Goal: Information Seeking & Learning: Stay updated

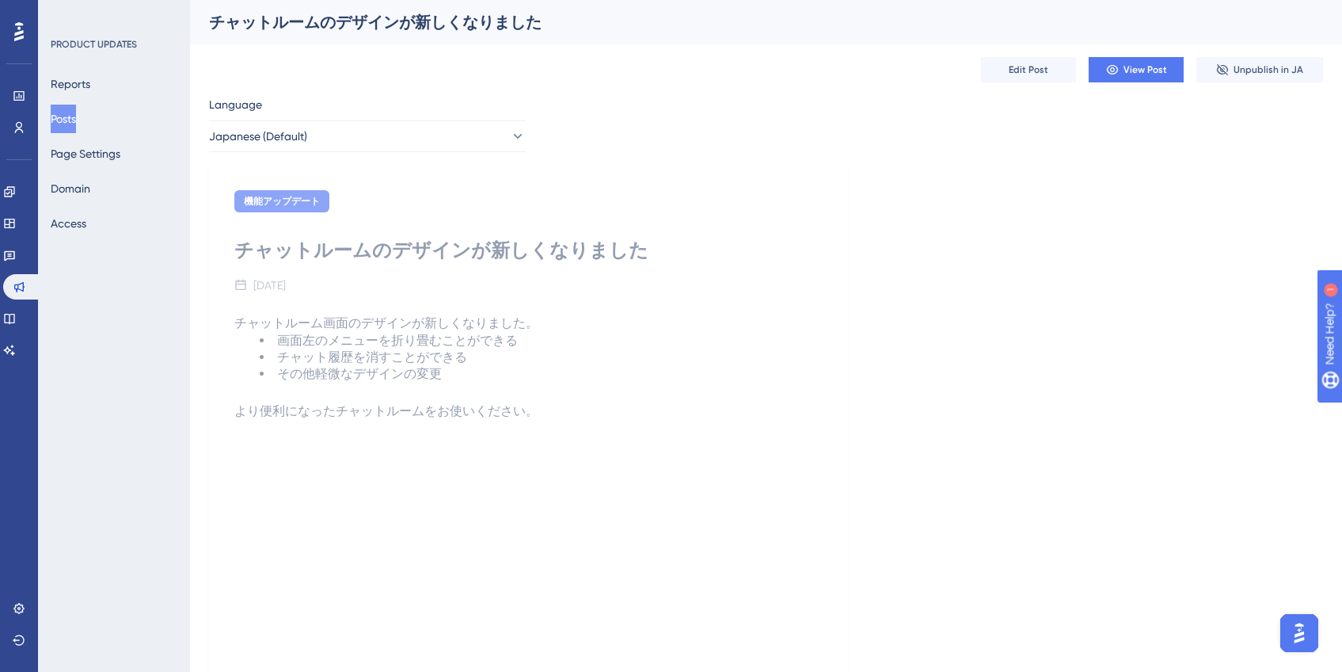
click at [76, 112] on button "Posts" at bounding box center [63, 119] width 25 height 29
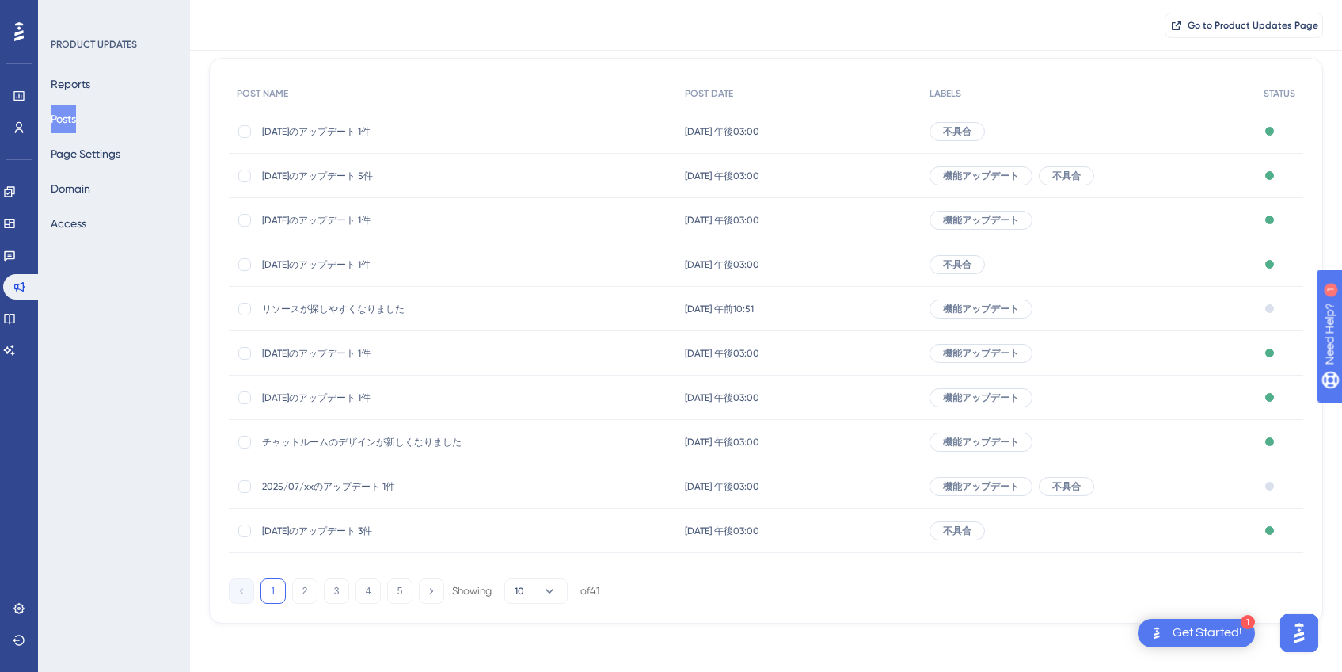
scroll to position [135, 0]
click at [1153, 635] on img "Open Get Started! checklist, remaining modules: 1" at bounding box center [1157, 632] width 19 height 19
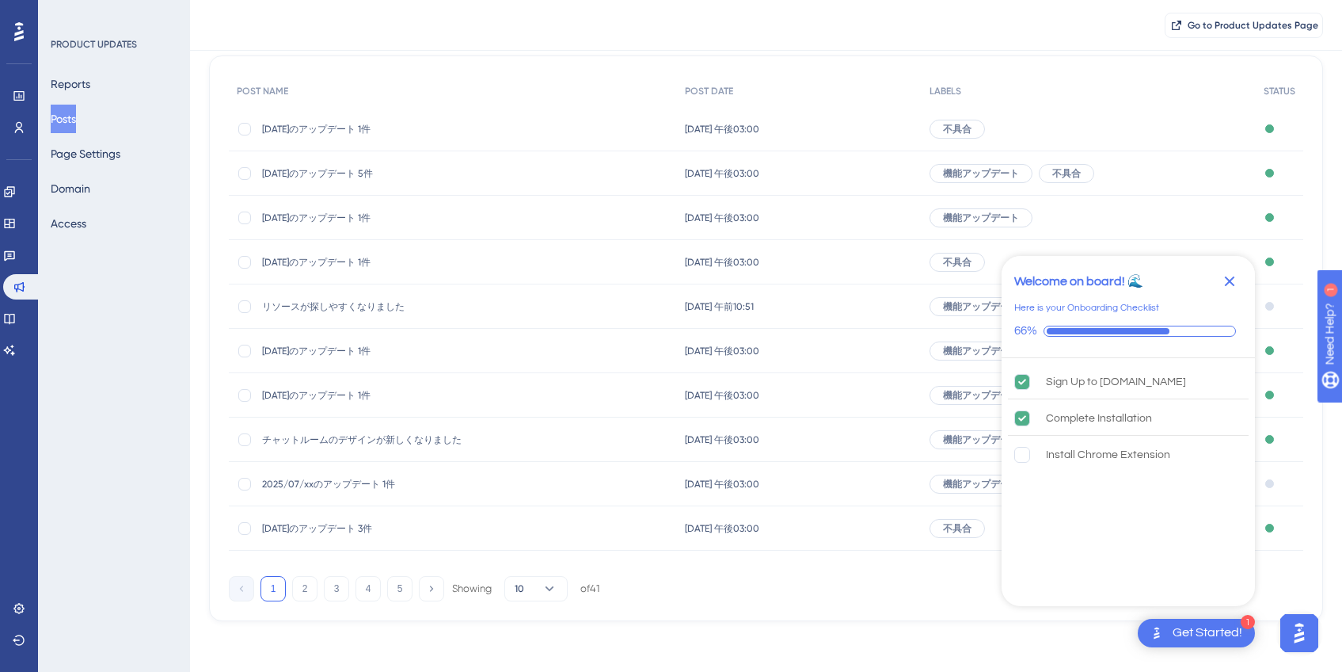
click at [1228, 284] on icon "Close Checklist" at bounding box center [1230, 281] width 10 height 10
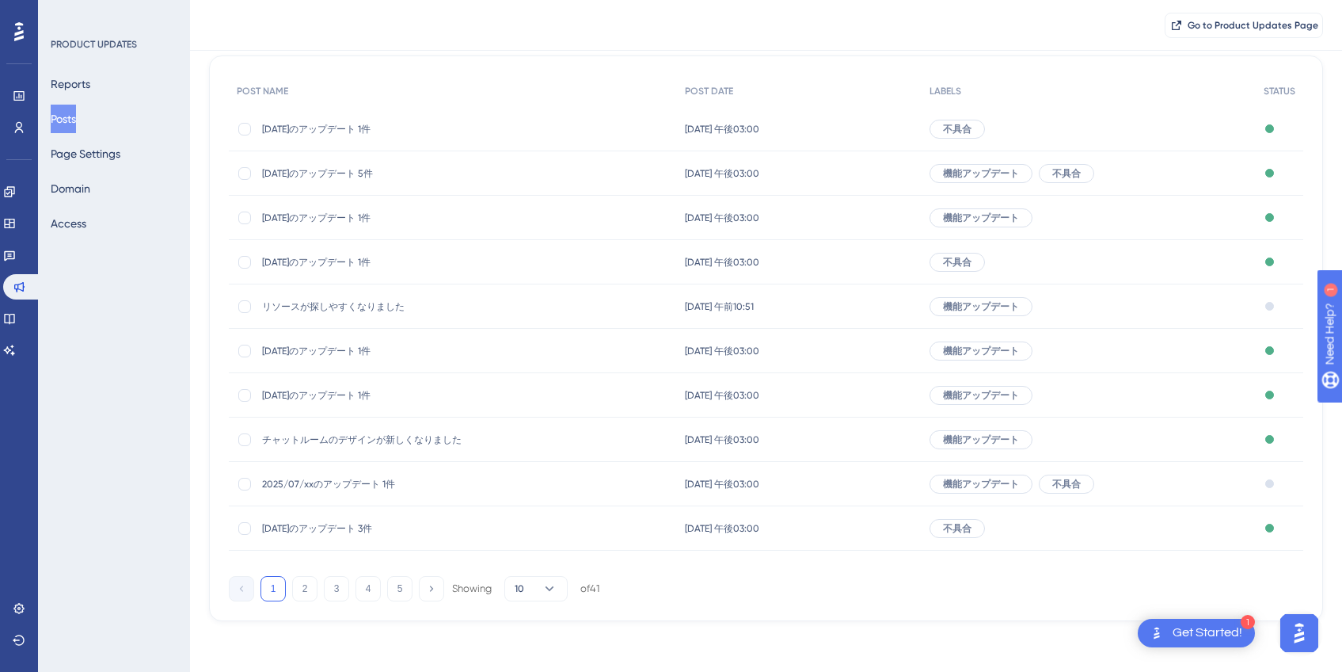
click at [1178, 636] on div "Get Started!" at bounding box center [1208, 632] width 70 height 17
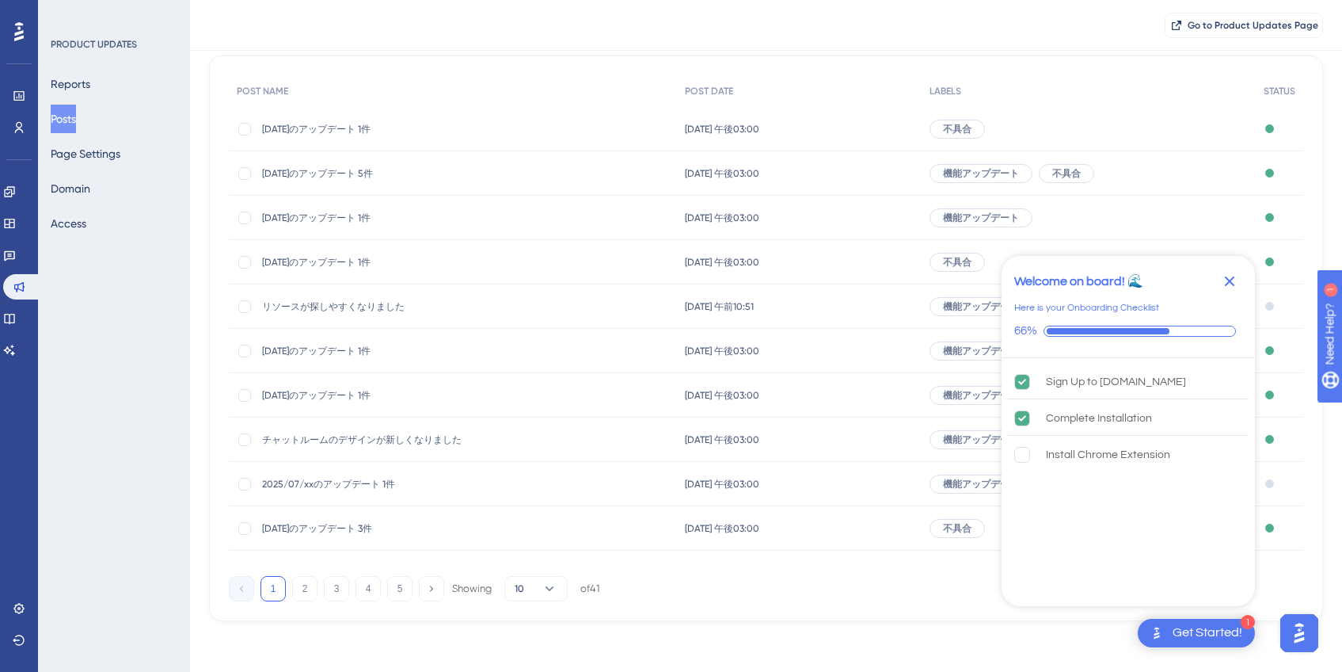
click at [1237, 282] on icon "Close Checklist" at bounding box center [1229, 281] width 19 height 19
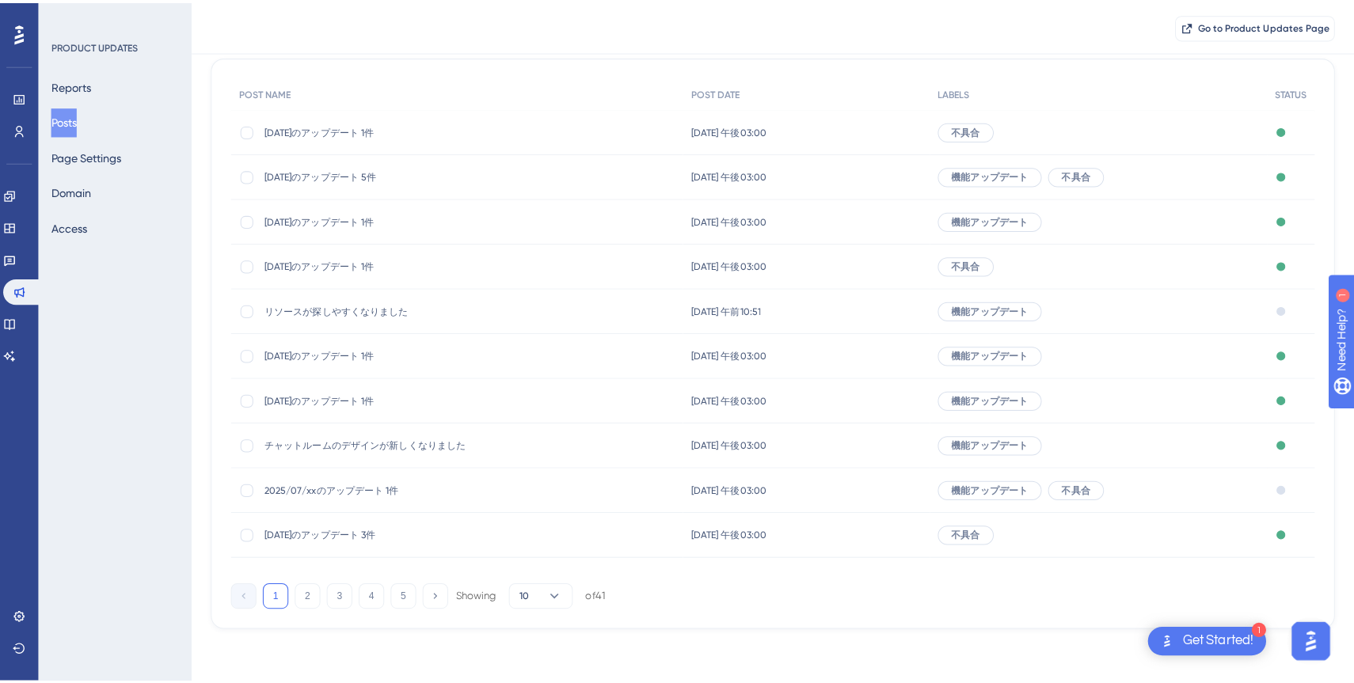
scroll to position [0, 0]
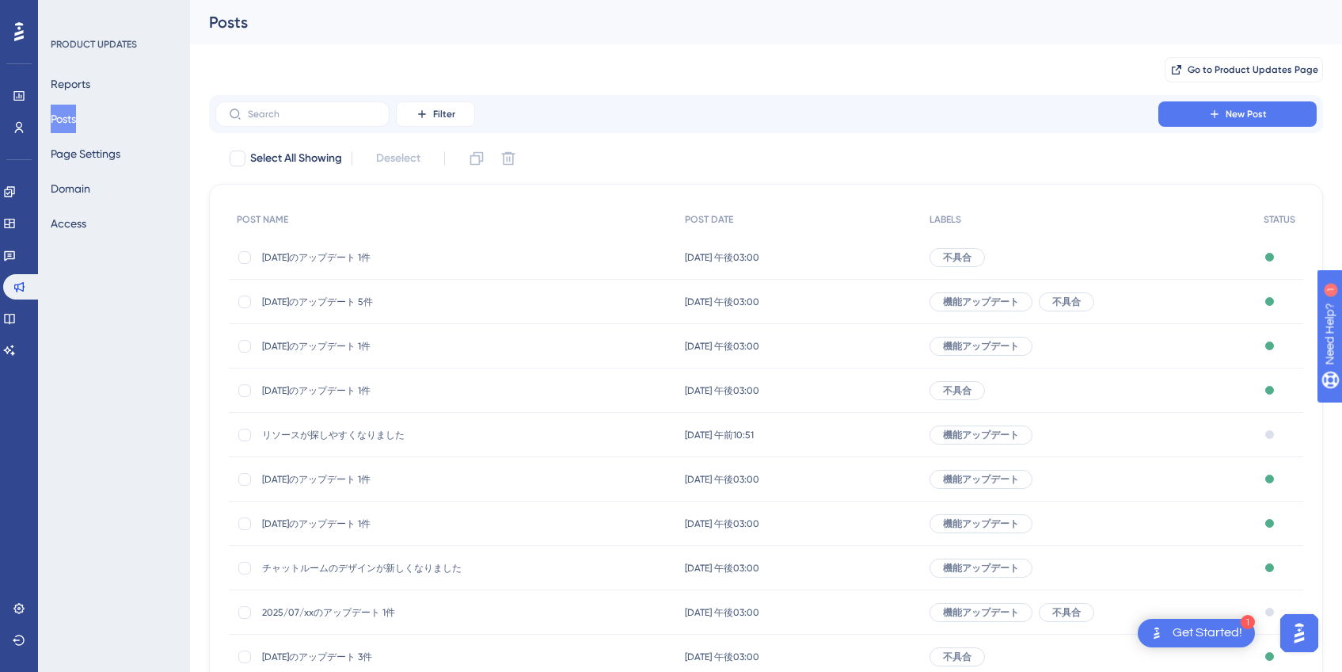
click at [384, 307] on span "[DATE]のアップデート 5件" at bounding box center [388, 301] width 253 height 13
click at [418, 257] on span "[DATE]のアップデート 1件" at bounding box center [388, 257] width 253 height 13
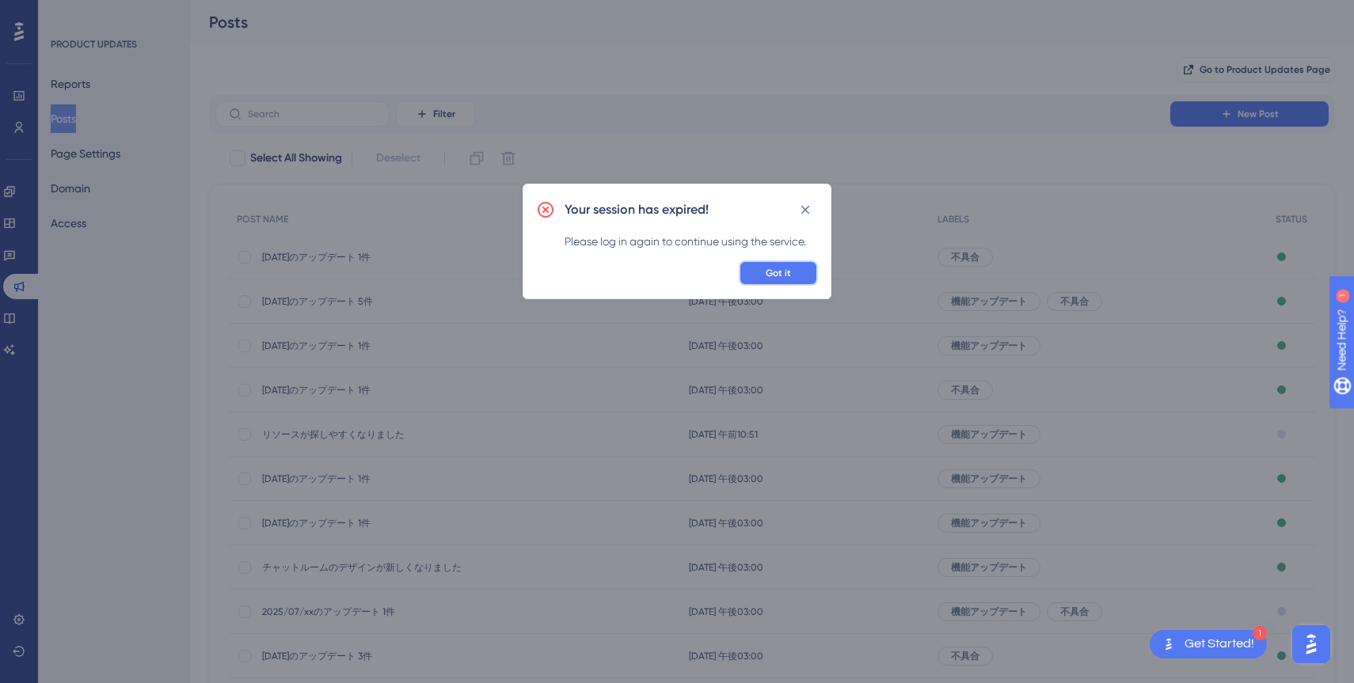
click at [763, 276] on button "Got it" at bounding box center [778, 273] width 79 height 25
